Goal: Task Accomplishment & Management: Complete application form

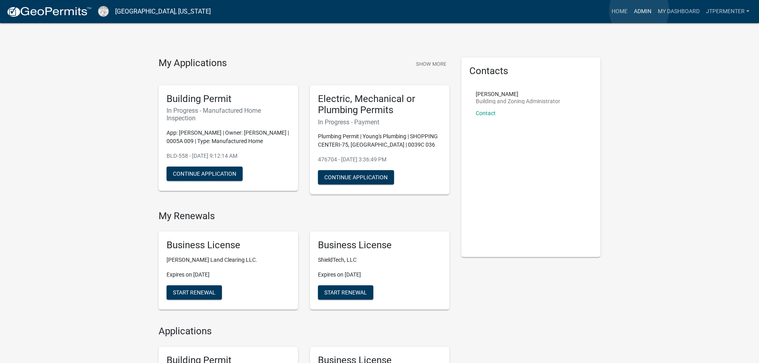
click at [639, 10] on link "Admin" at bounding box center [643, 11] width 24 height 15
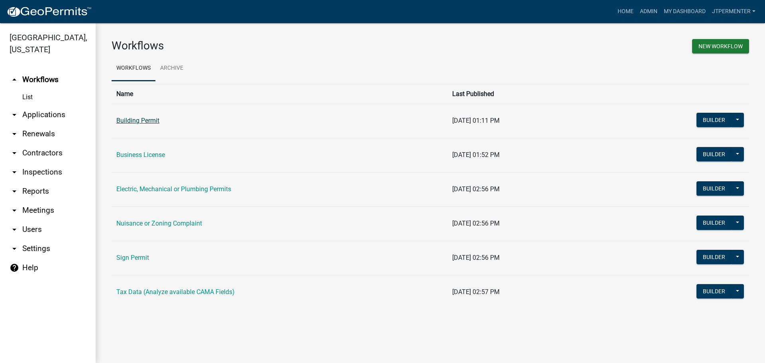
click at [148, 121] on link "Building Permit" at bounding box center [137, 121] width 43 height 8
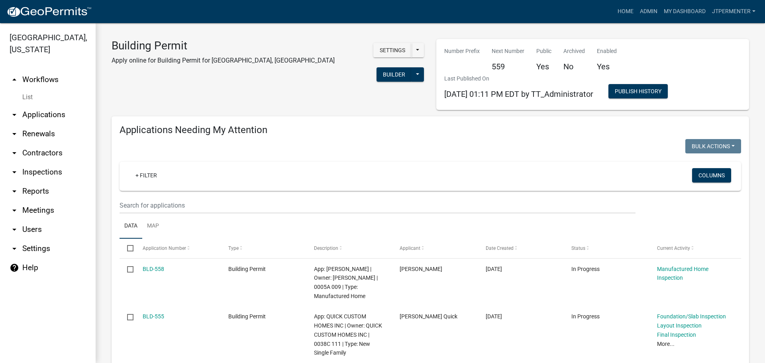
click at [32, 105] on link "arrow_drop_down Applications" at bounding box center [48, 114] width 96 height 19
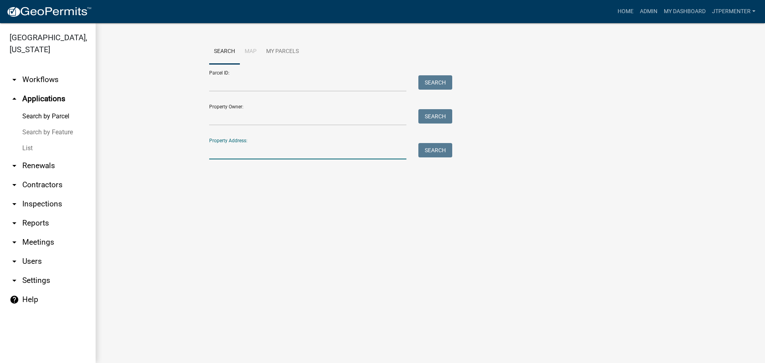
click at [226, 157] on input "Property Address:" at bounding box center [307, 151] width 197 height 16
type input "1970 antioch"
click at [432, 149] on button "Search" at bounding box center [435, 150] width 34 height 14
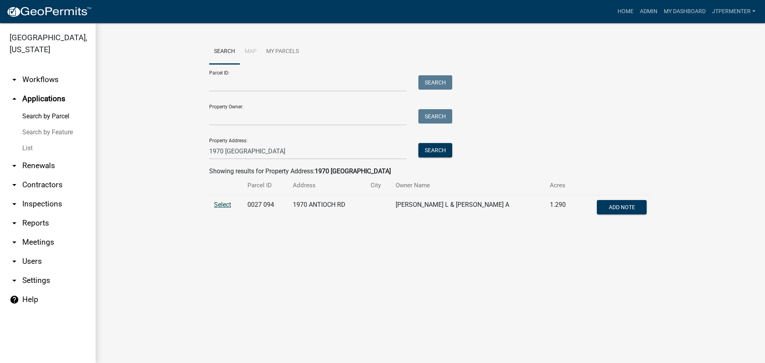
click at [226, 202] on span "Select" at bounding box center [222, 205] width 17 height 8
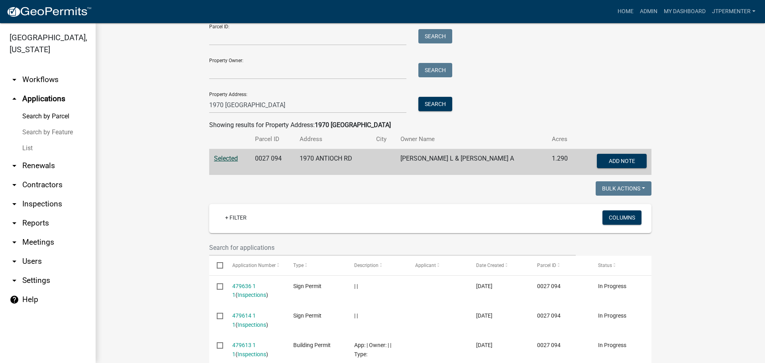
scroll to position [116, 0]
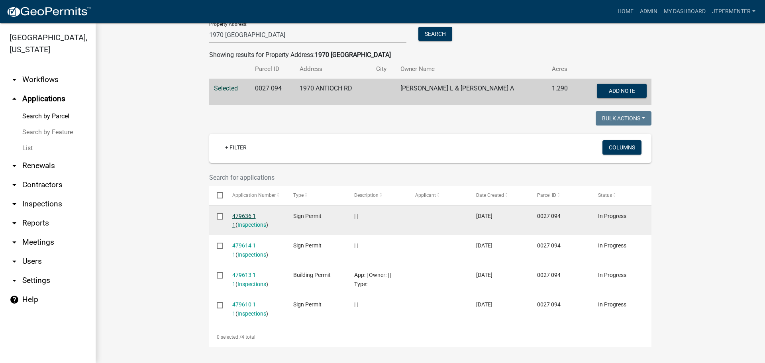
click at [243, 214] on link "479636 1 1" at bounding box center [244, 221] width 24 height 16
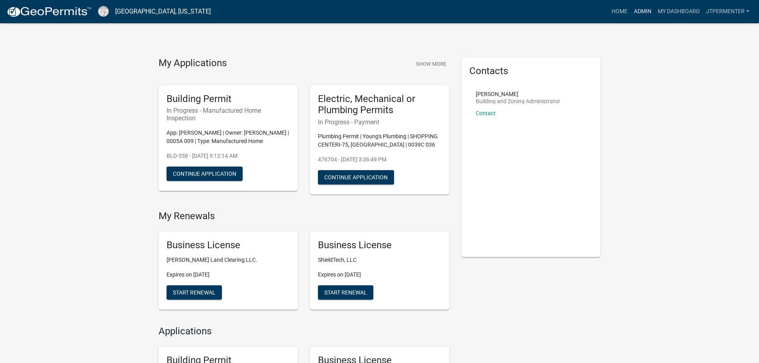
click at [644, 7] on link "Admin" at bounding box center [643, 11] width 24 height 15
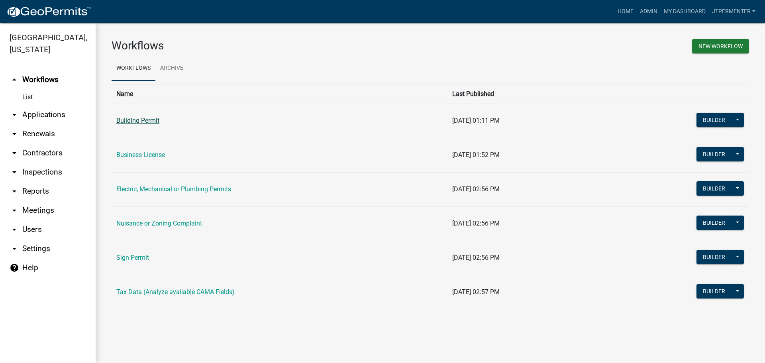
click at [139, 122] on link "Building Permit" at bounding box center [137, 121] width 43 height 8
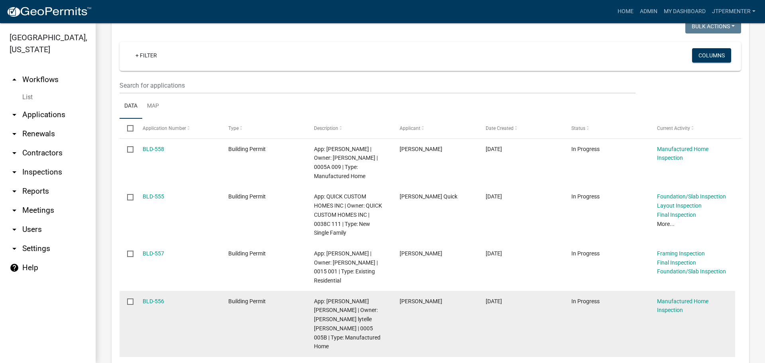
scroll to position [120, 0]
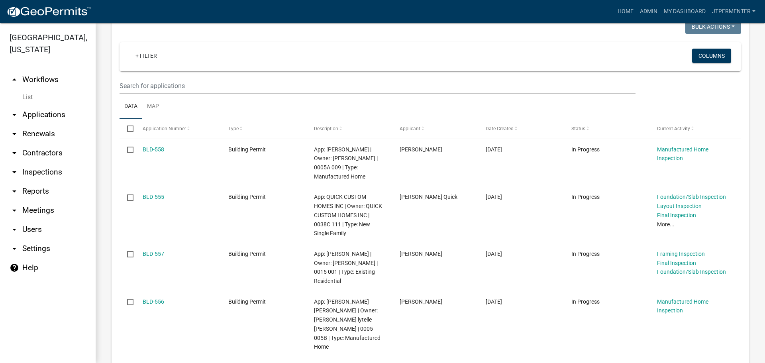
click at [52, 106] on link "arrow_drop_down Applications" at bounding box center [48, 114] width 96 height 19
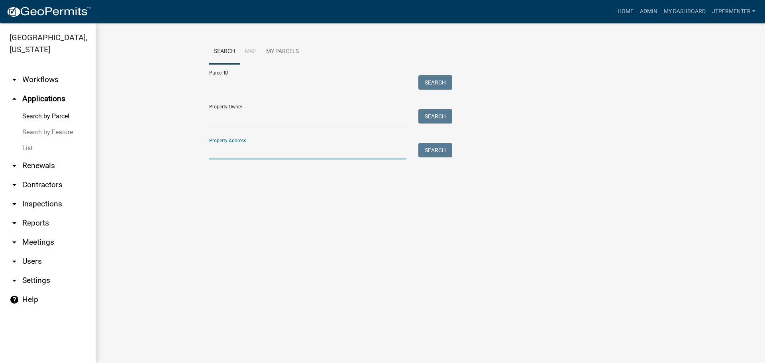
click at [240, 147] on input "Property Address:" at bounding box center [307, 151] width 197 height 16
type input "1970"
click at [438, 148] on button "Search" at bounding box center [435, 150] width 34 height 14
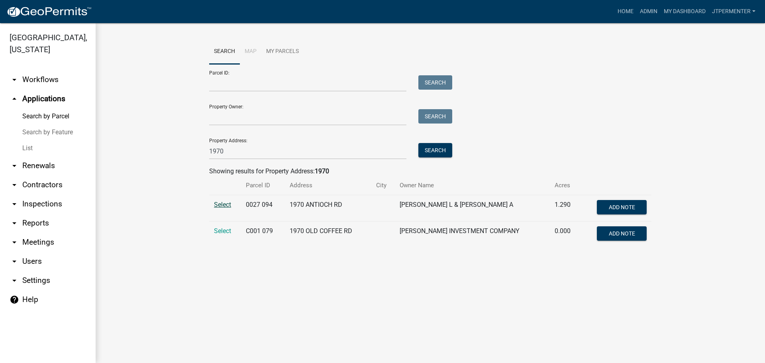
click at [229, 205] on span "Select" at bounding box center [222, 205] width 17 height 8
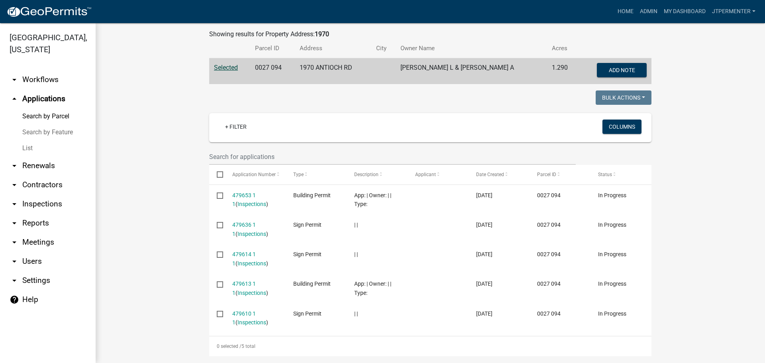
scroll to position [146, 0]
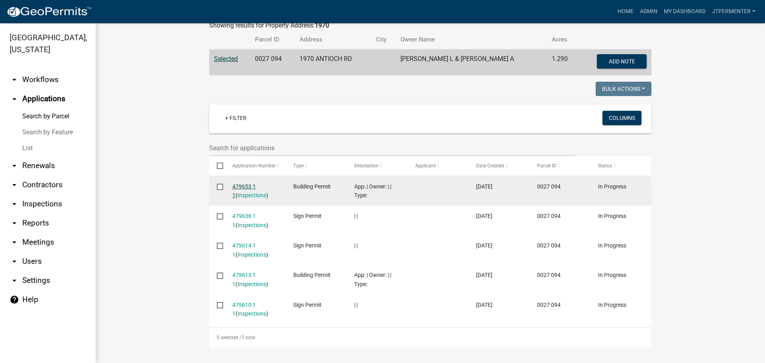
click at [245, 186] on link "479653 1 1" at bounding box center [244, 191] width 24 height 16
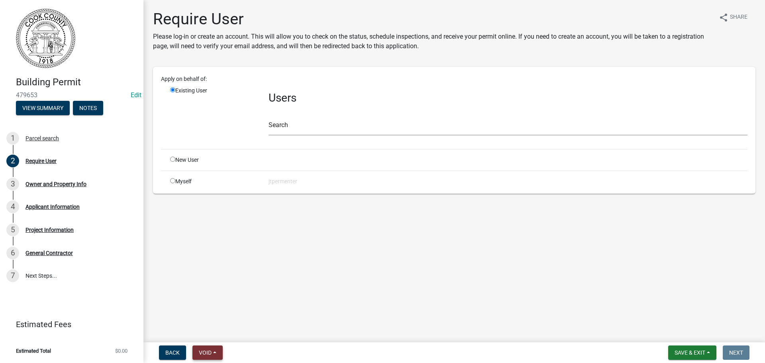
click at [213, 348] on button "Void" at bounding box center [208, 353] width 30 height 14
click at [211, 332] on button "Void" at bounding box center [225, 331] width 64 height 19
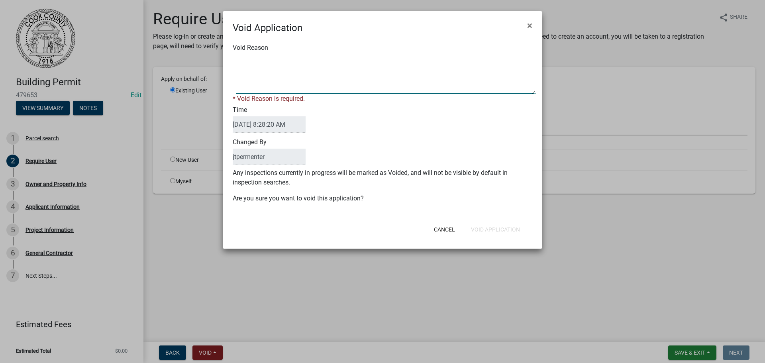
click at [255, 83] on textarea "Void Reason" at bounding box center [386, 74] width 300 height 40
type textarea "incorrect"
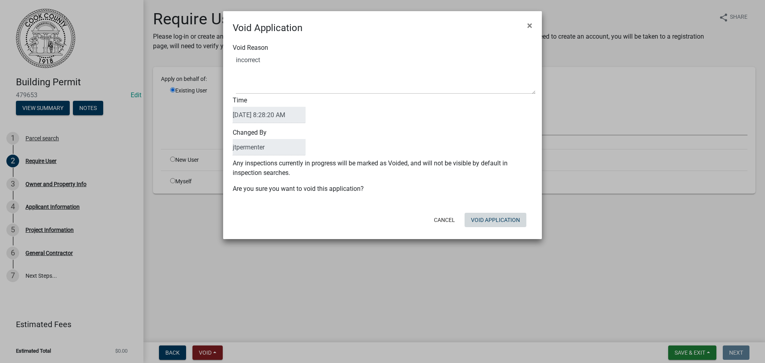
click at [478, 230] on div "Cancel Void Application" at bounding box center [434, 220] width 196 height 21
click at [481, 219] on button "Void Application" at bounding box center [496, 220] width 62 height 14
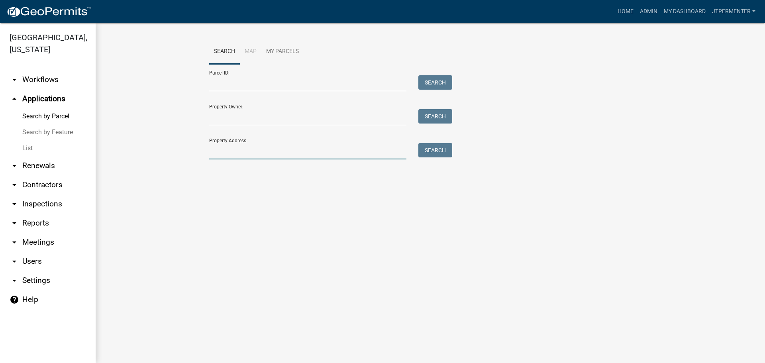
click at [226, 149] on input "Property Address:" at bounding box center [307, 151] width 197 height 16
type input "1970"
click at [435, 148] on button "Search" at bounding box center [435, 150] width 34 height 14
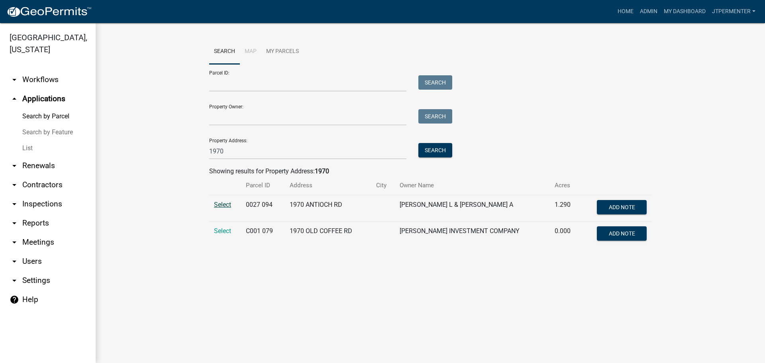
click at [223, 201] on span "Select" at bounding box center [222, 205] width 17 height 8
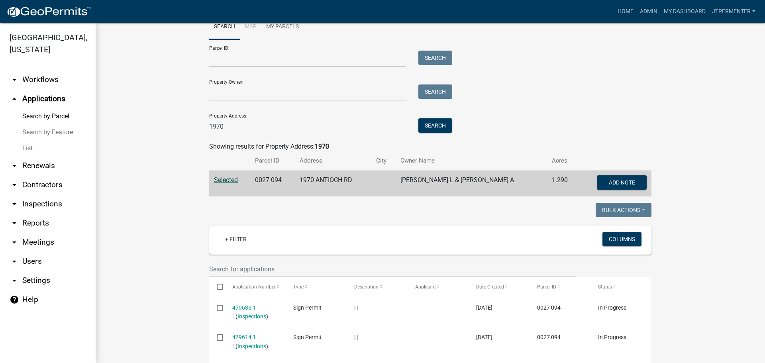
scroll to position [80, 0]
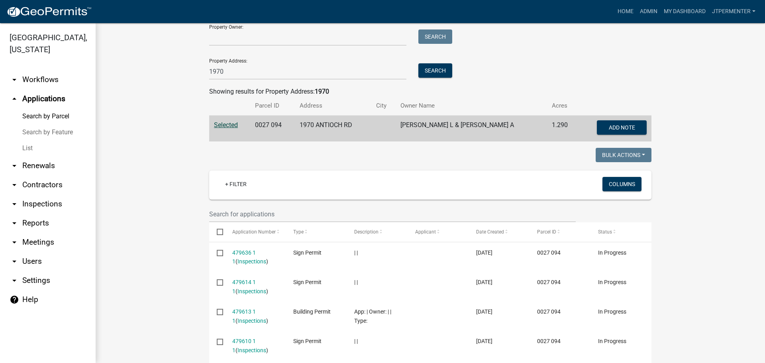
click at [45, 89] on link "arrow_drop_up Applications" at bounding box center [48, 98] width 96 height 19
click at [438, 70] on button "Search" at bounding box center [435, 70] width 34 height 14
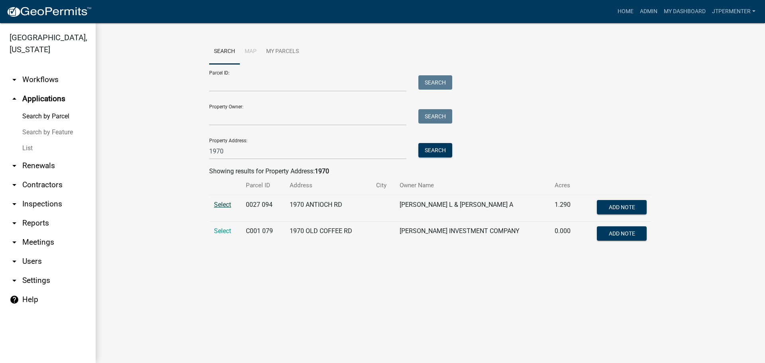
click at [219, 206] on span "Select" at bounding box center [222, 205] width 17 height 8
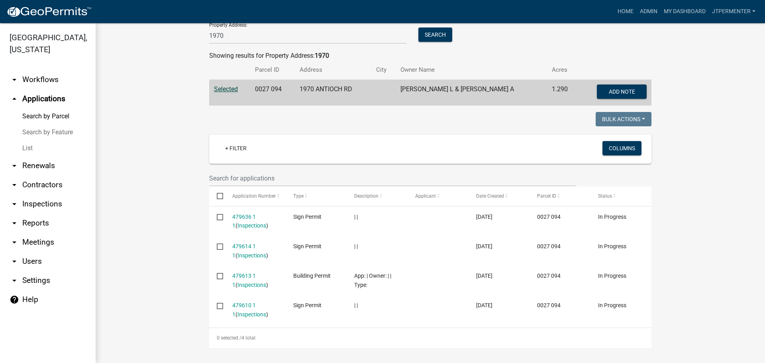
scroll to position [116, 0]
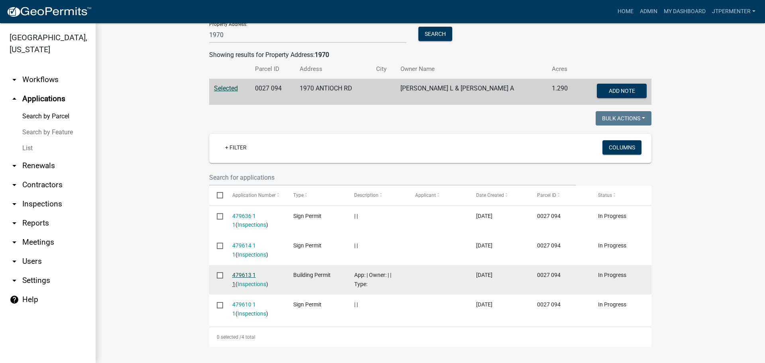
click at [238, 274] on link "479613 1 1" at bounding box center [244, 280] width 24 height 16
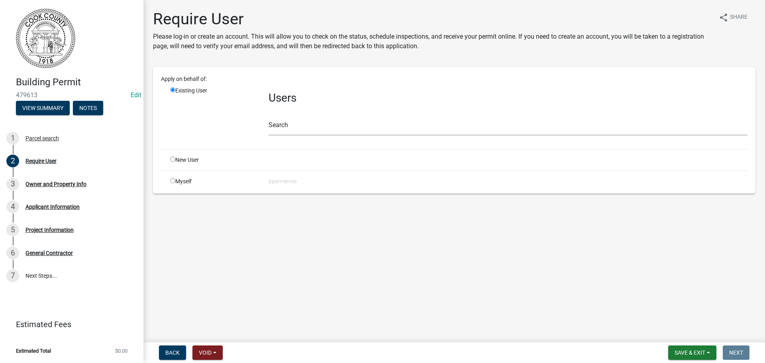
click at [173, 180] on input "radio" at bounding box center [172, 180] width 5 height 5
radio input "true"
radio input "false"
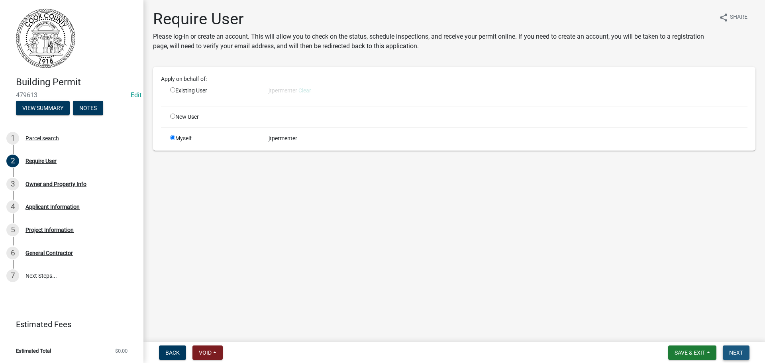
click at [738, 352] on span "Next" at bounding box center [736, 353] width 14 height 6
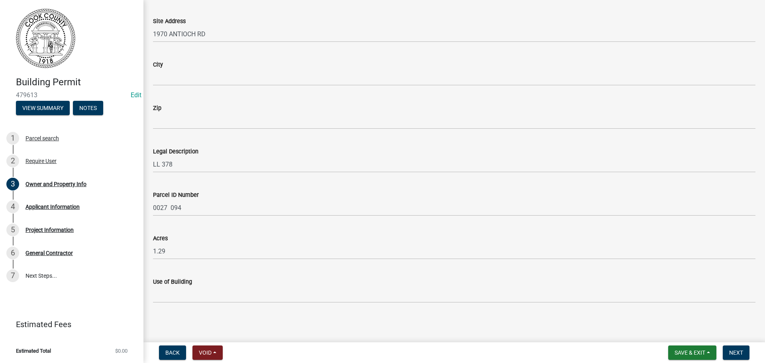
scroll to position [390, 0]
click at [735, 352] on span "Next" at bounding box center [736, 353] width 14 height 6
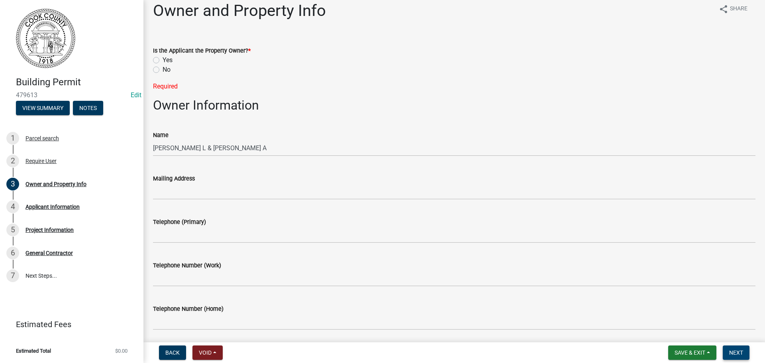
scroll to position [8, 0]
click at [163, 70] on label "No" at bounding box center [167, 71] width 8 height 10
click at [163, 70] on input "No" at bounding box center [165, 68] width 5 height 5
radio input "true"
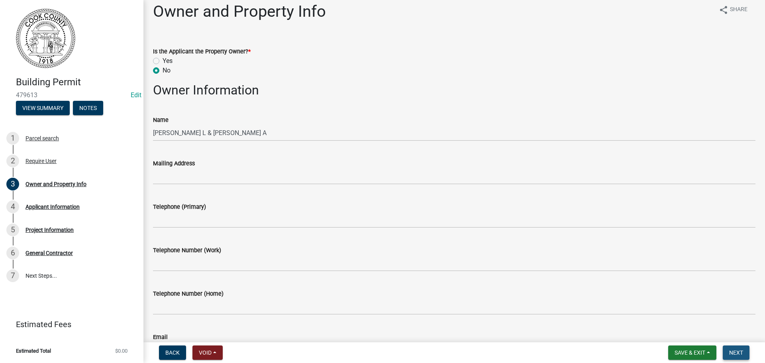
click at [733, 348] on button "Next" at bounding box center [736, 353] width 27 height 14
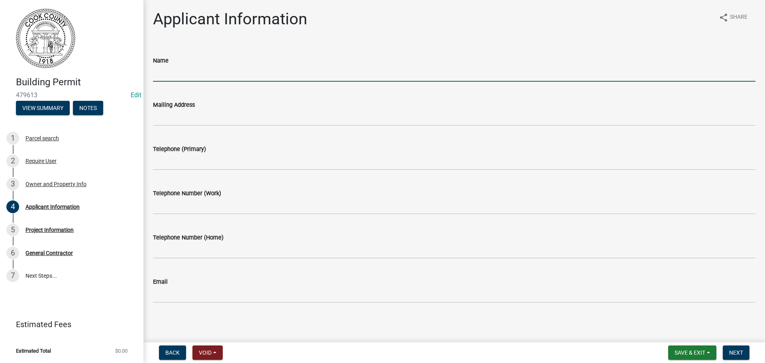
click at [167, 73] on input "Name" at bounding box center [454, 73] width 603 height 16
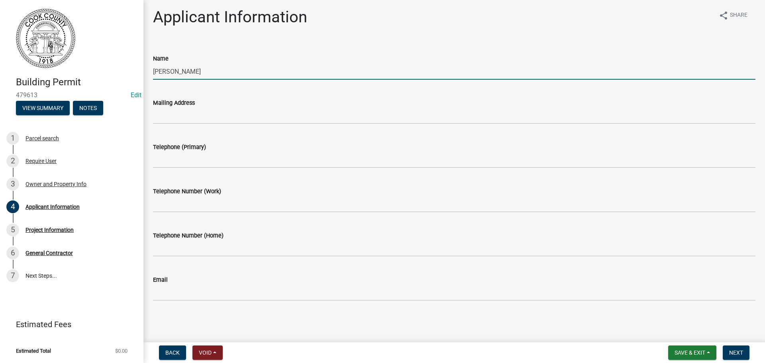
type input "Alex Zapata"
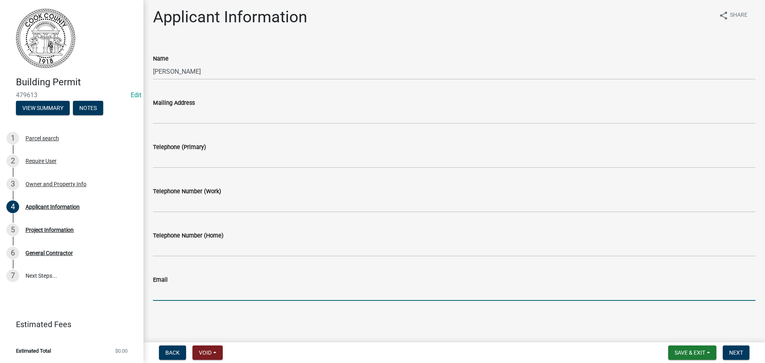
click at [171, 291] on input "Email" at bounding box center [454, 293] width 603 height 16
type input "m"
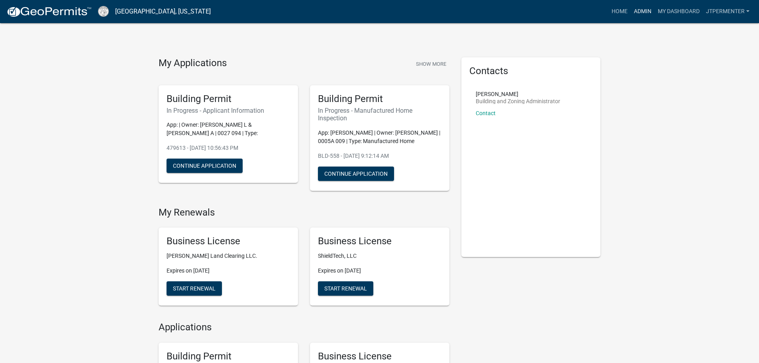
click at [640, 14] on link "Admin" at bounding box center [643, 11] width 24 height 15
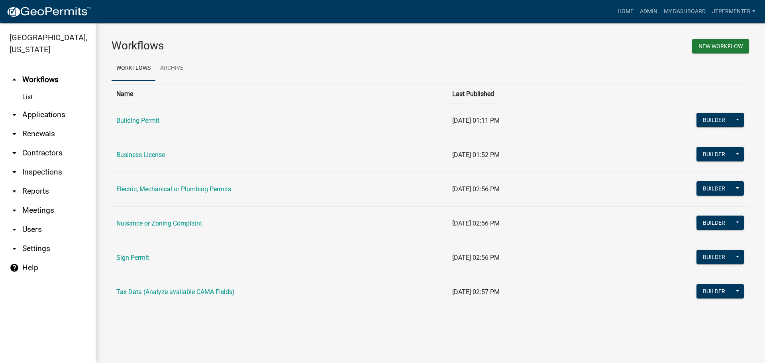
click at [47, 105] on link "arrow_drop_down Applications" at bounding box center [48, 114] width 96 height 19
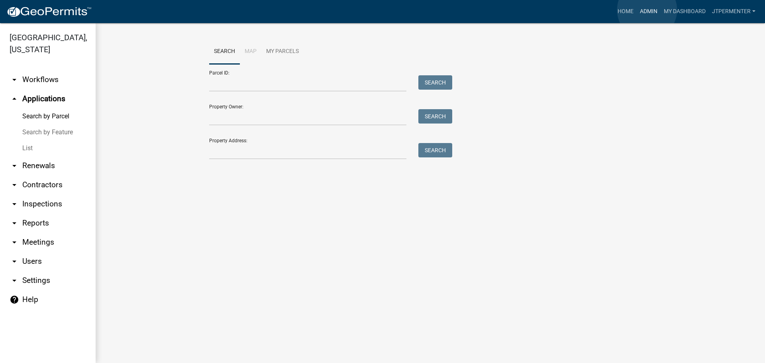
click at [647, 10] on link "Admin" at bounding box center [649, 11] width 24 height 15
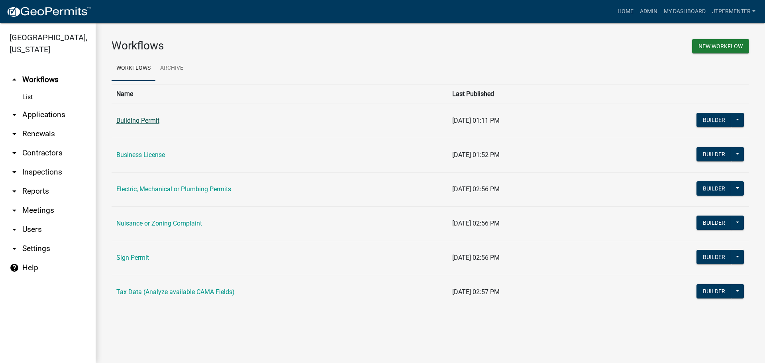
click at [127, 120] on link "Building Permit" at bounding box center [137, 121] width 43 height 8
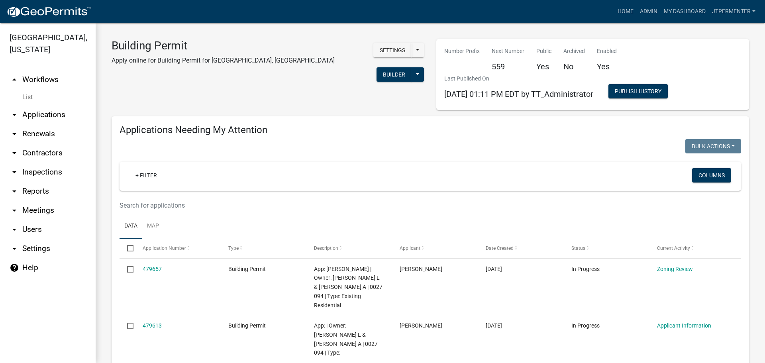
scroll to position [80, 0]
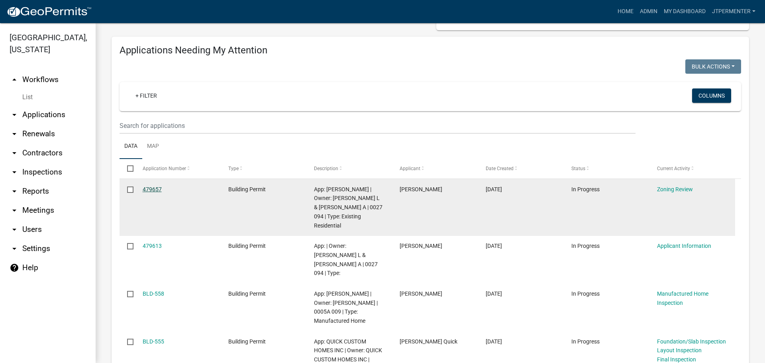
click at [155, 190] on link "479657" at bounding box center [152, 189] width 19 height 6
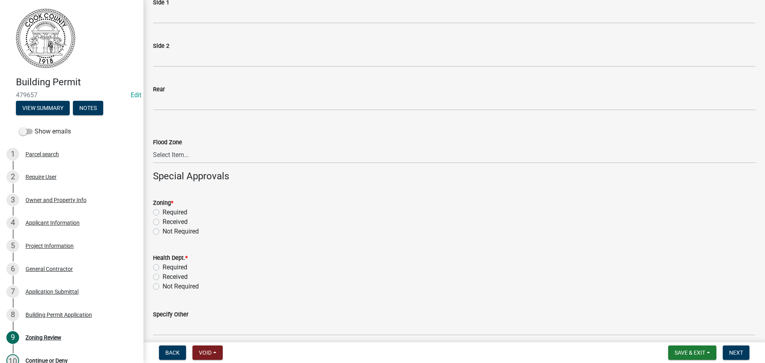
scroll to position [199, 0]
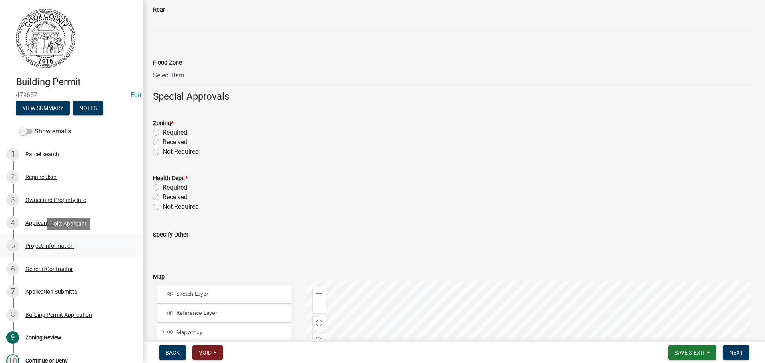
click at [48, 245] on div "Project Information" at bounding box center [50, 246] width 48 height 6
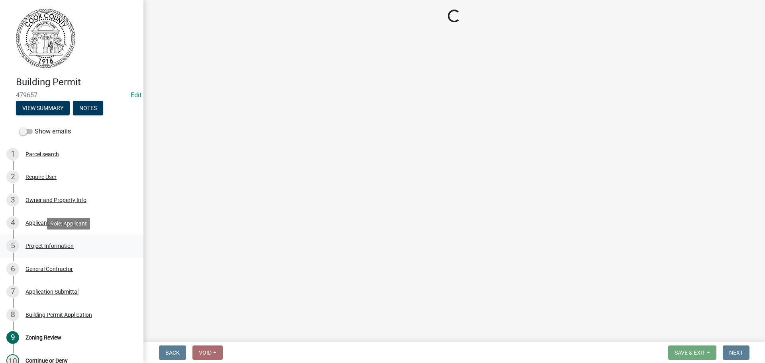
scroll to position [0, 0]
select select "4b7d28f2-ad6d-4146-a007-9cde64d4e27b"
select select "279cb656-ce12-45ba-a673-6b4d84e9f3a3"
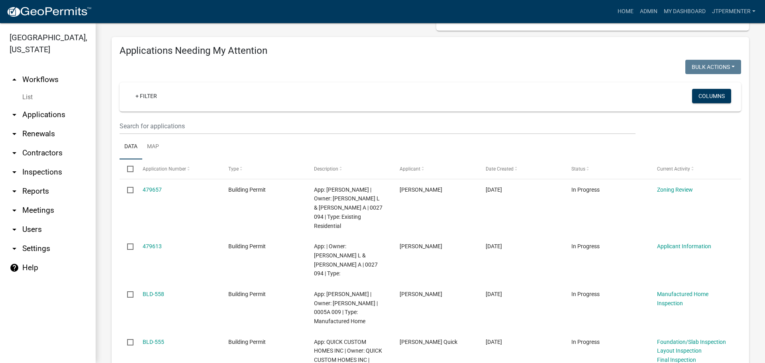
scroll to position [80, 0]
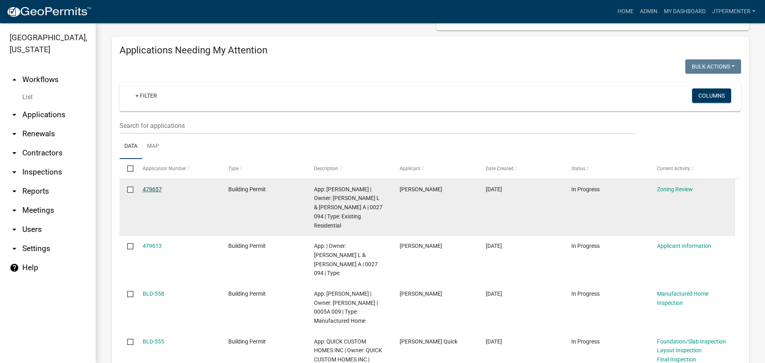
click at [151, 189] on link "479657" at bounding box center [152, 189] width 19 height 6
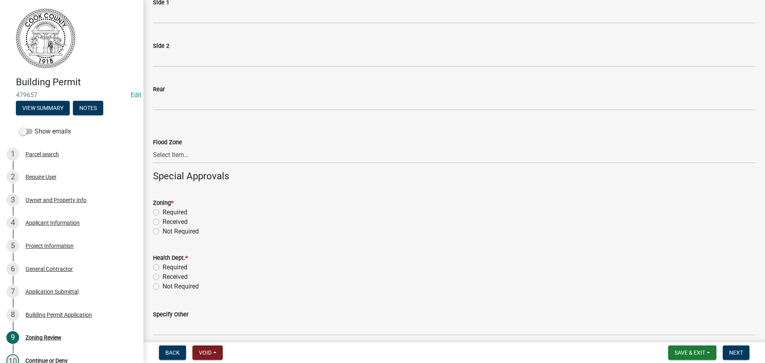
scroll to position [159, 0]
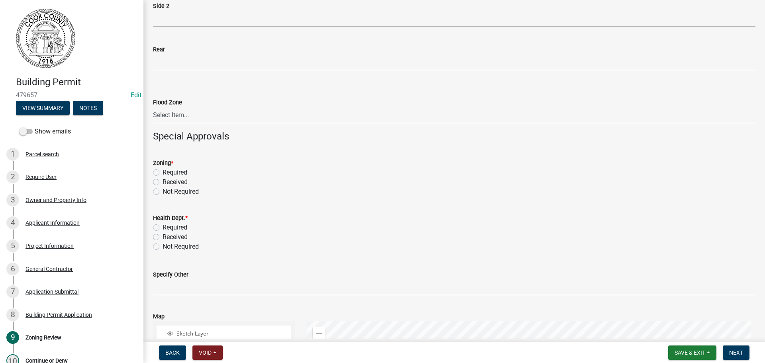
click at [163, 191] on label "Not Required" at bounding box center [181, 192] width 36 height 10
click at [163, 191] on input "Not Required" at bounding box center [165, 189] width 5 height 5
radio input "true"
click at [163, 248] on label "Not Required" at bounding box center [181, 247] width 36 height 10
click at [163, 247] on input "Not Required" at bounding box center [165, 244] width 5 height 5
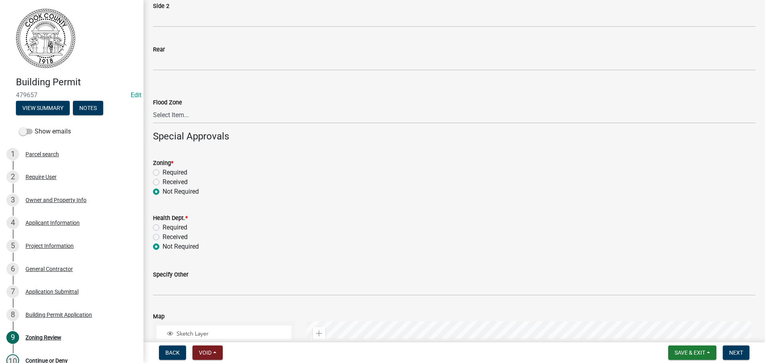
radio input "true"
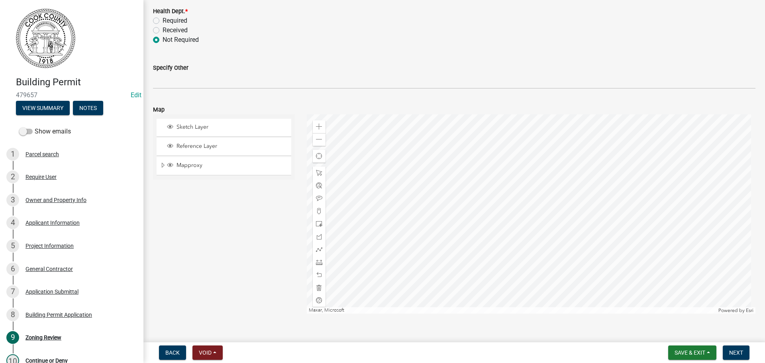
scroll to position [379, 0]
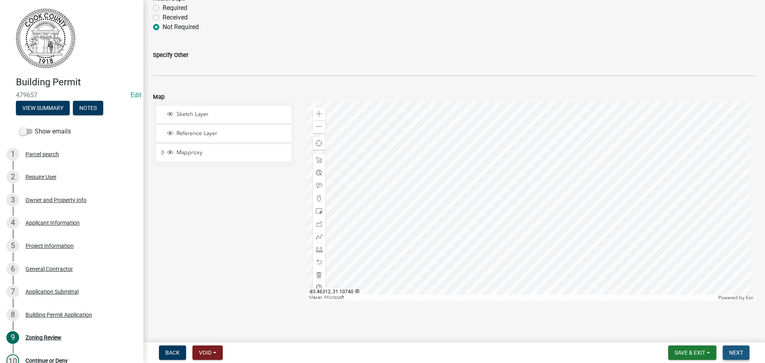
click at [731, 356] on span "Next" at bounding box center [736, 353] width 14 height 6
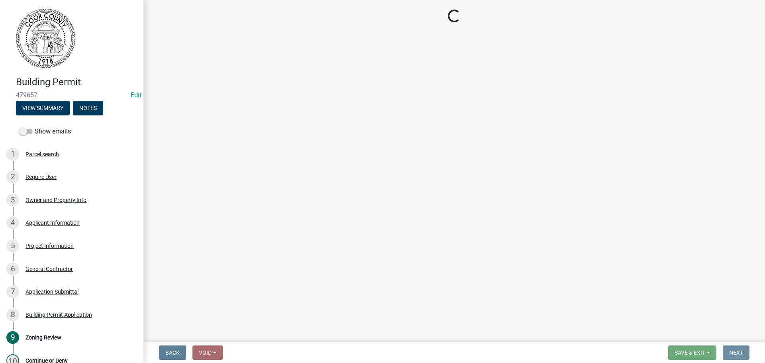
scroll to position [0, 0]
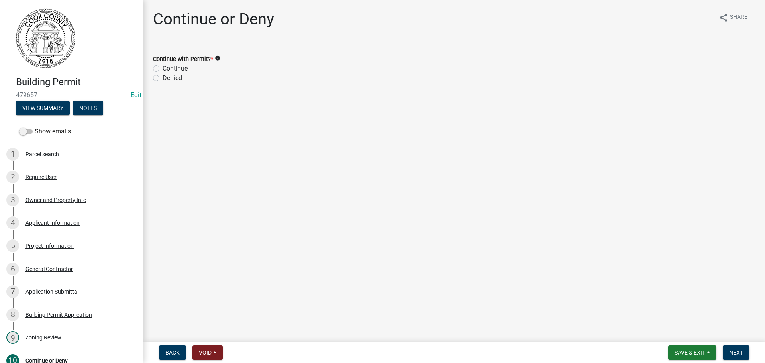
click at [163, 70] on label "Continue" at bounding box center [175, 69] width 25 height 10
click at [163, 69] on input "Continue" at bounding box center [165, 66] width 5 height 5
radio input "true"
click at [731, 352] on span "Next" at bounding box center [736, 353] width 14 height 6
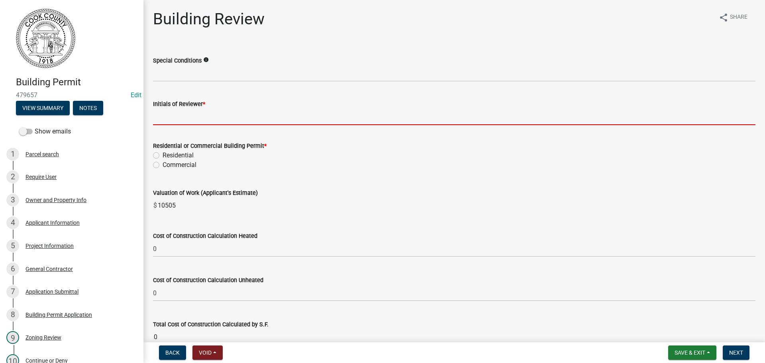
click at [196, 120] on input "Initials of Reviewer *" at bounding box center [454, 117] width 603 height 16
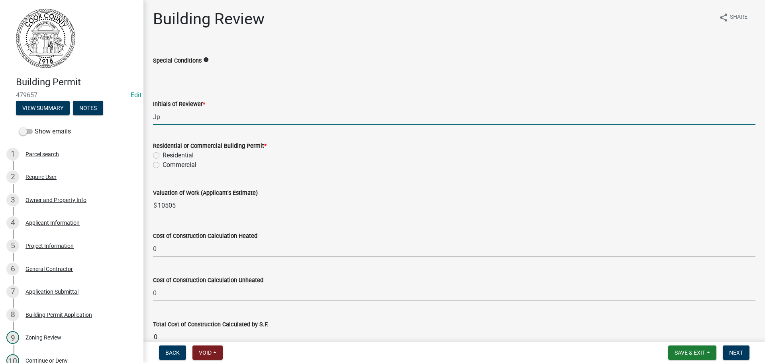
type input "Jp"
click at [163, 156] on label "Residential" at bounding box center [178, 156] width 31 height 10
click at [163, 156] on input "Residential" at bounding box center [165, 153] width 5 height 5
radio input "true"
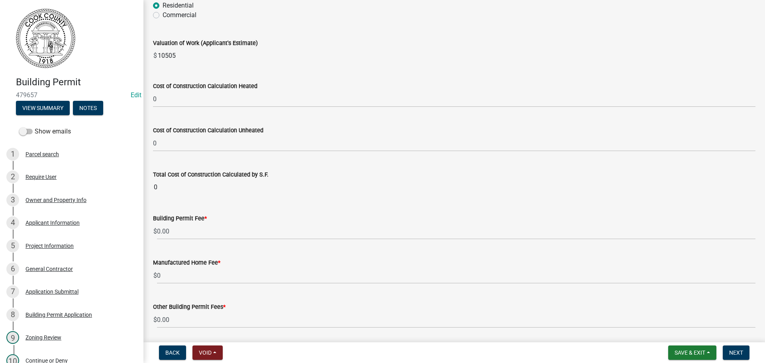
scroll to position [199, 0]
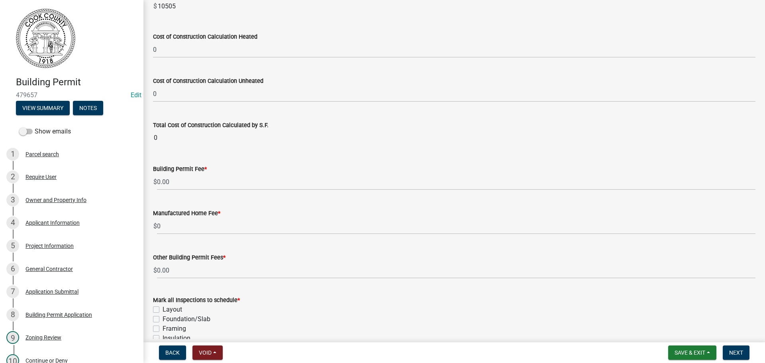
click at [155, 183] on span "$" at bounding box center [155, 182] width 4 height 16
click at [157, 183] on span "$" at bounding box center [155, 182] width 4 height 16
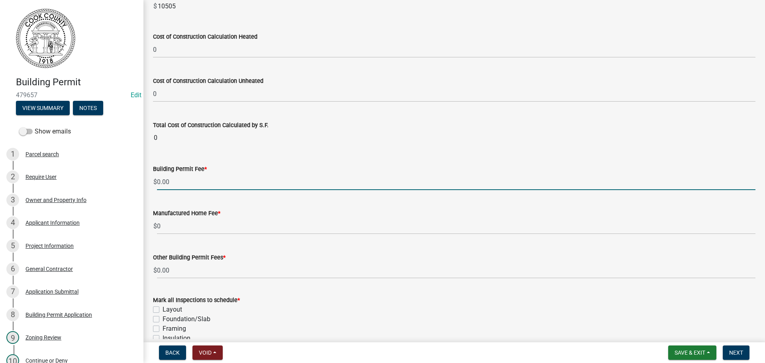
click at [157, 181] on input "0.00" at bounding box center [456, 182] width 599 height 16
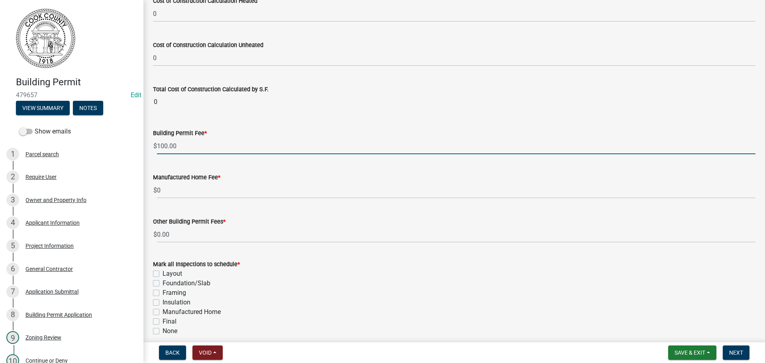
scroll to position [270, 0]
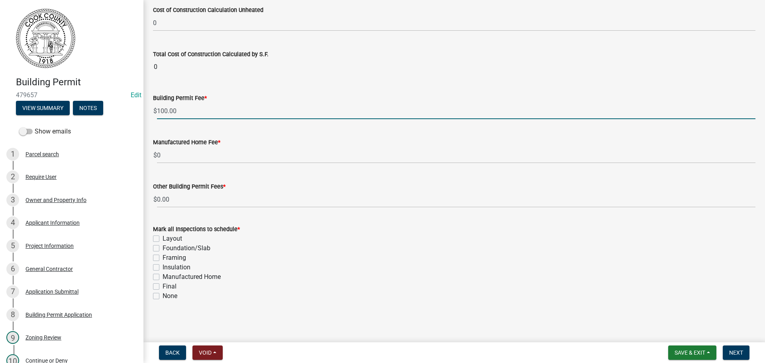
type input "100.00"
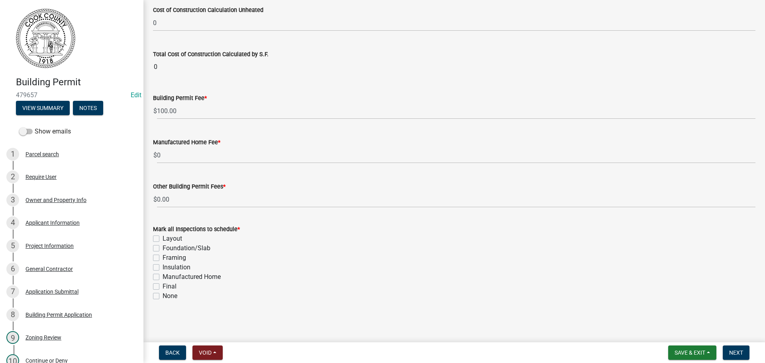
click at [163, 285] on label "Final" at bounding box center [170, 287] width 14 height 10
click at [163, 285] on input "Final" at bounding box center [165, 284] width 5 height 5
checkbox input "true"
checkbox input "false"
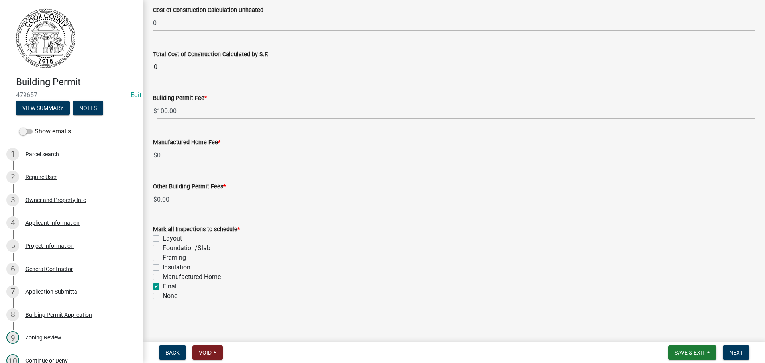
checkbox input "false"
checkbox input "true"
checkbox input "false"
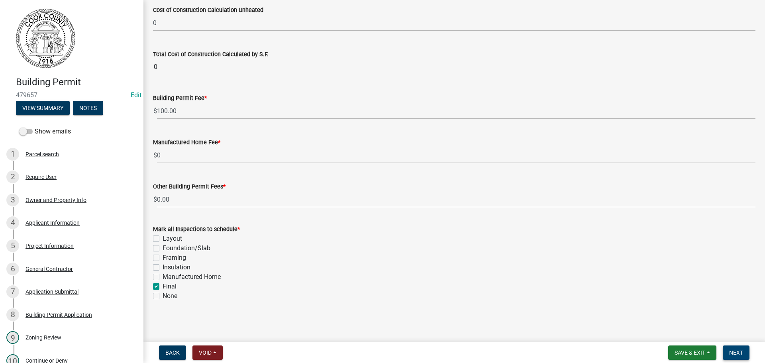
click at [743, 354] on span "Next" at bounding box center [736, 353] width 14 height 6
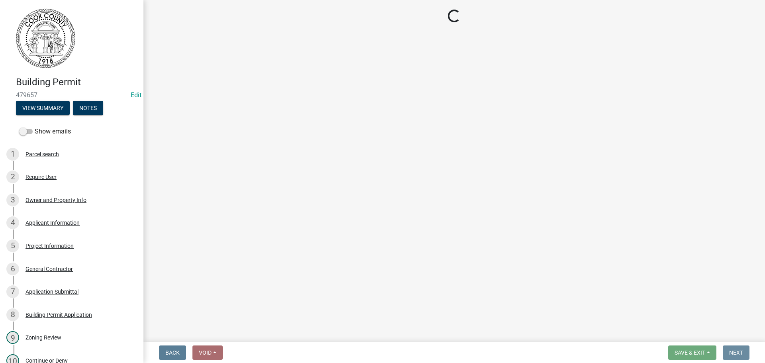
scroll to position [0, 0]
select select "3: 3"
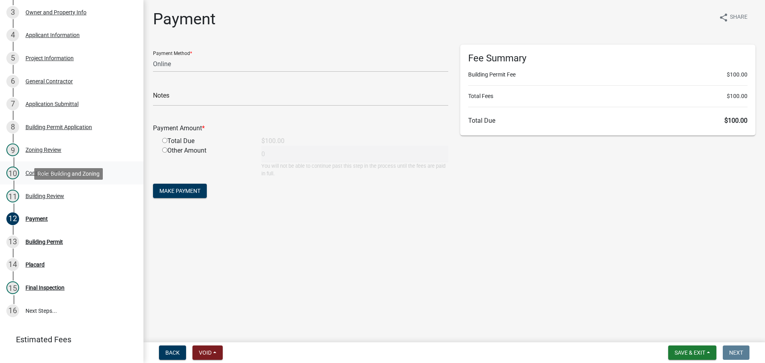
scroll to position [221, 0]
